Goal: Information Seeking & Learning: Check status

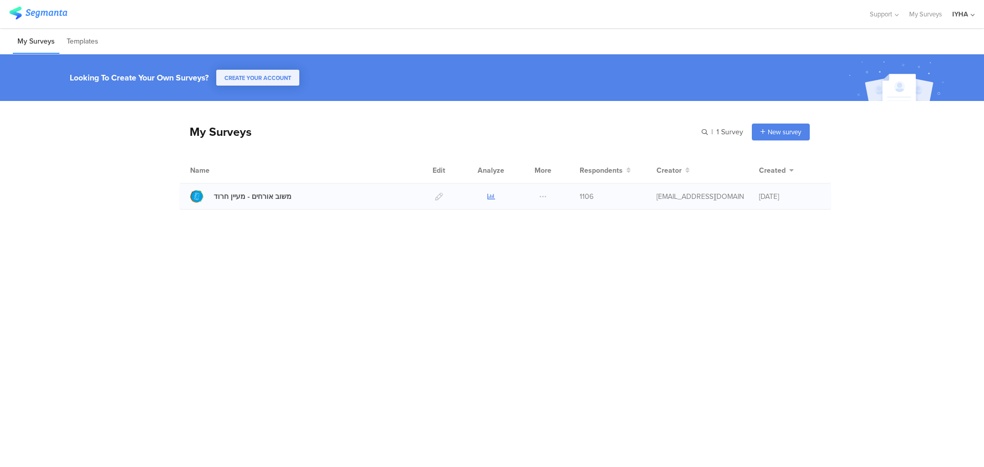
click at [490, 196] on icon at bounding box center [492, 197] width 8 height 8
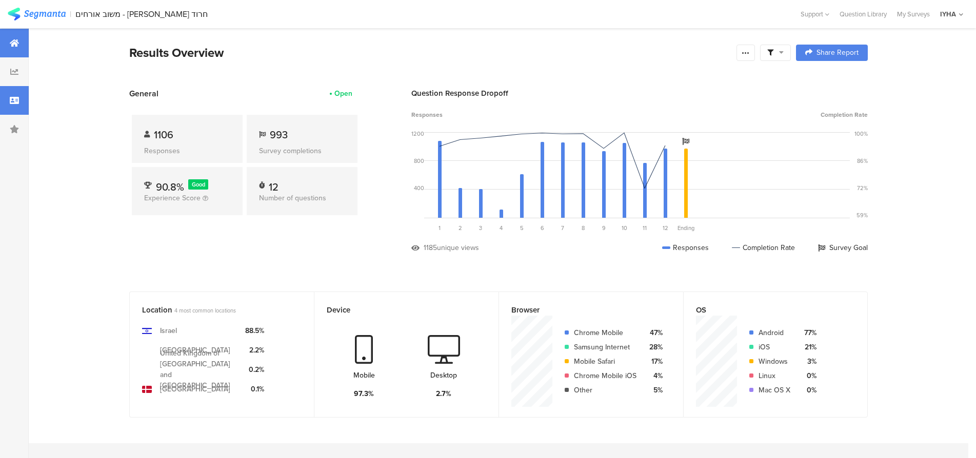
click at [18, 99] on icon at bounding box center [14, 100] width 9 height 8
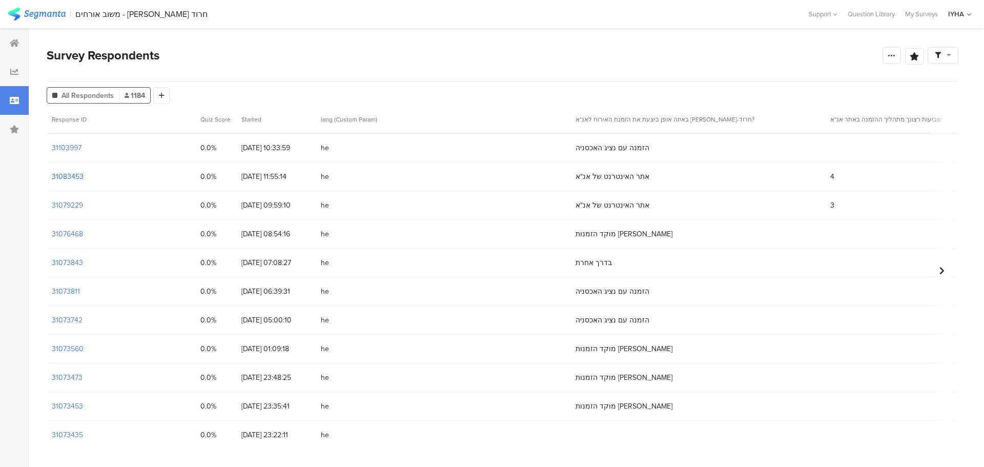
click at [76, 177] on section "31083453" at bounding box center [68, 176] width 32 height 11
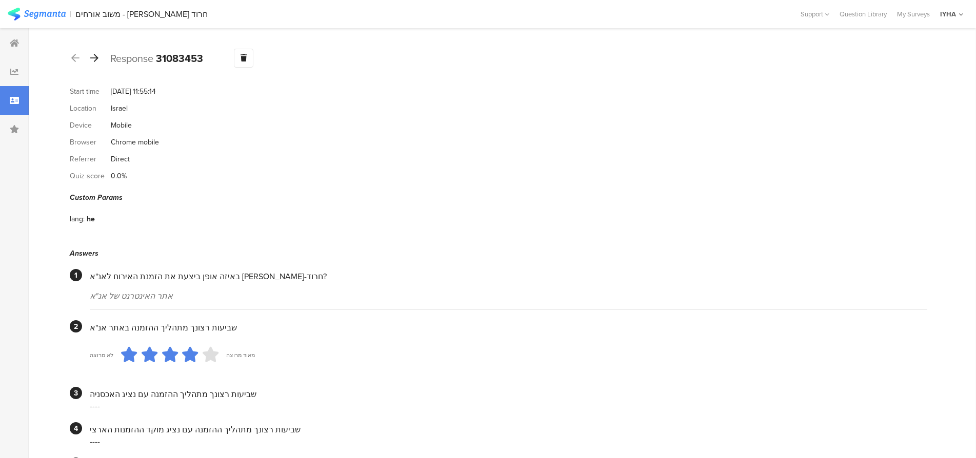
click at [97, 57] on icon at bounding box center [94, 57] width 8 height 9
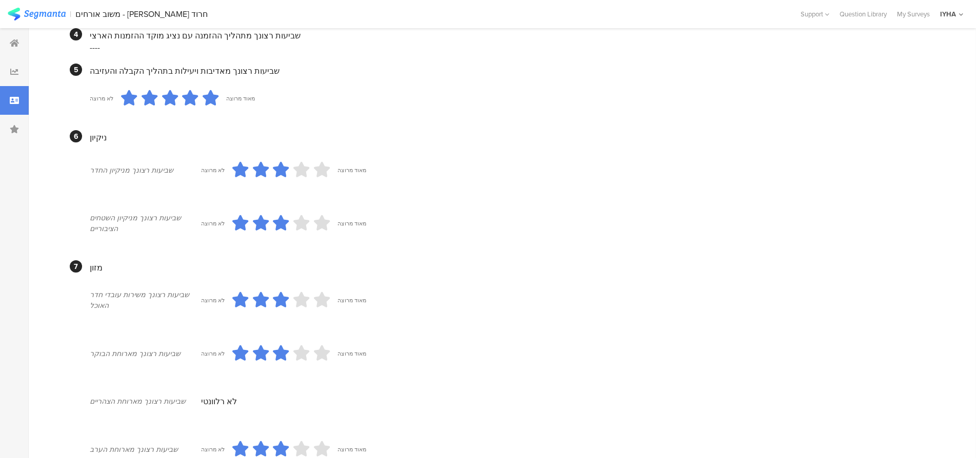
scroll to position [487, 0]
